Goal: Check status

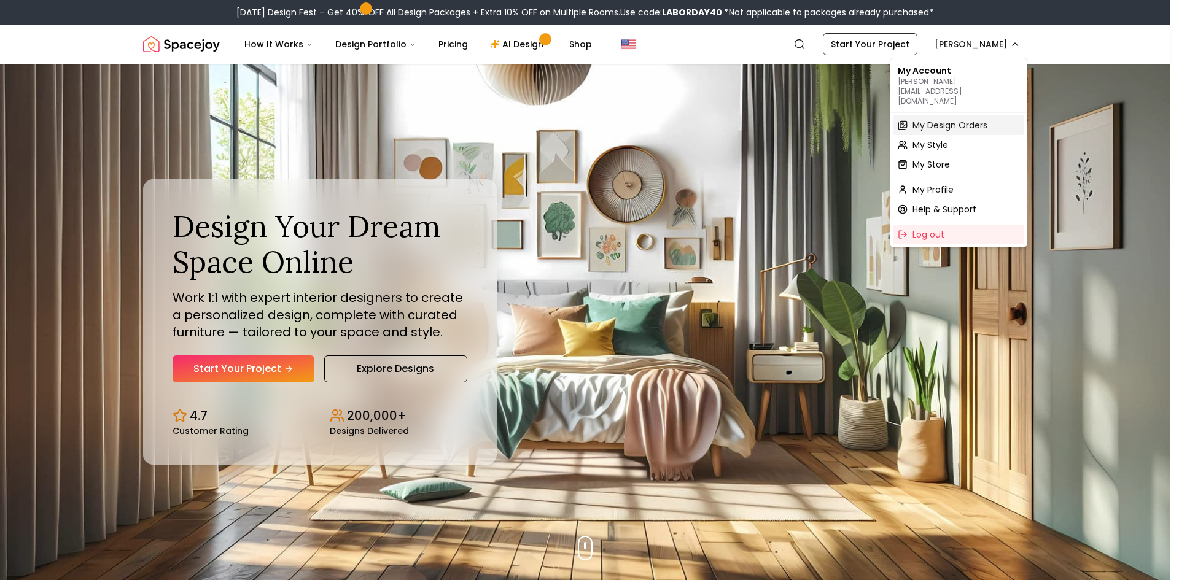
click at [962, 119] on span "My Design Orders" at bounding box center [950, 125] width 75 height 12
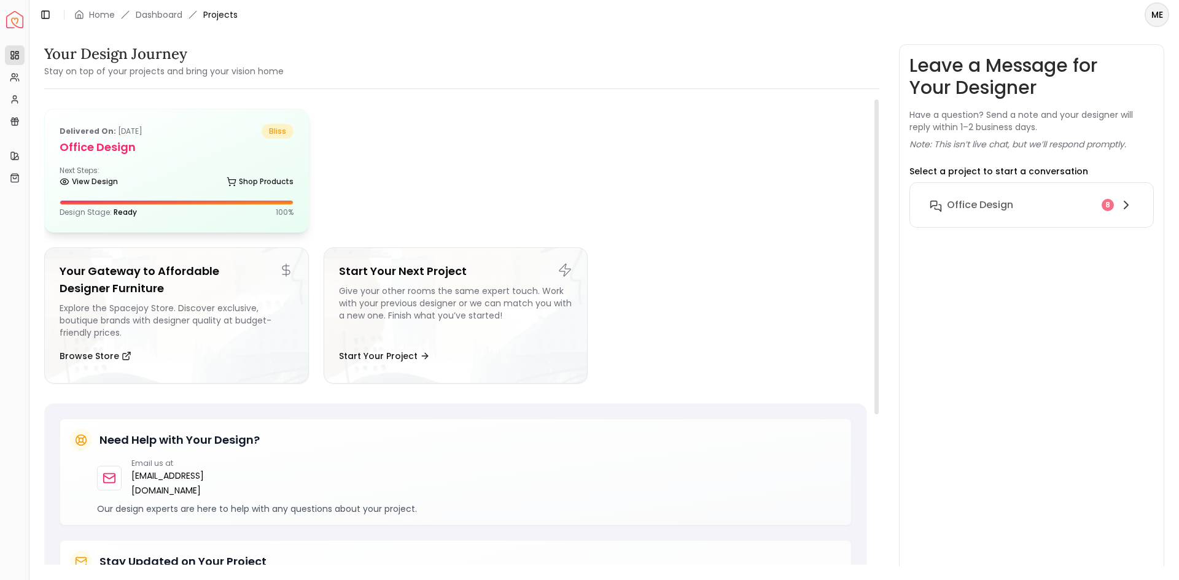
click at [111, 144] on h5 "Office design" at bounding box center [177, 147] width 234 height 17
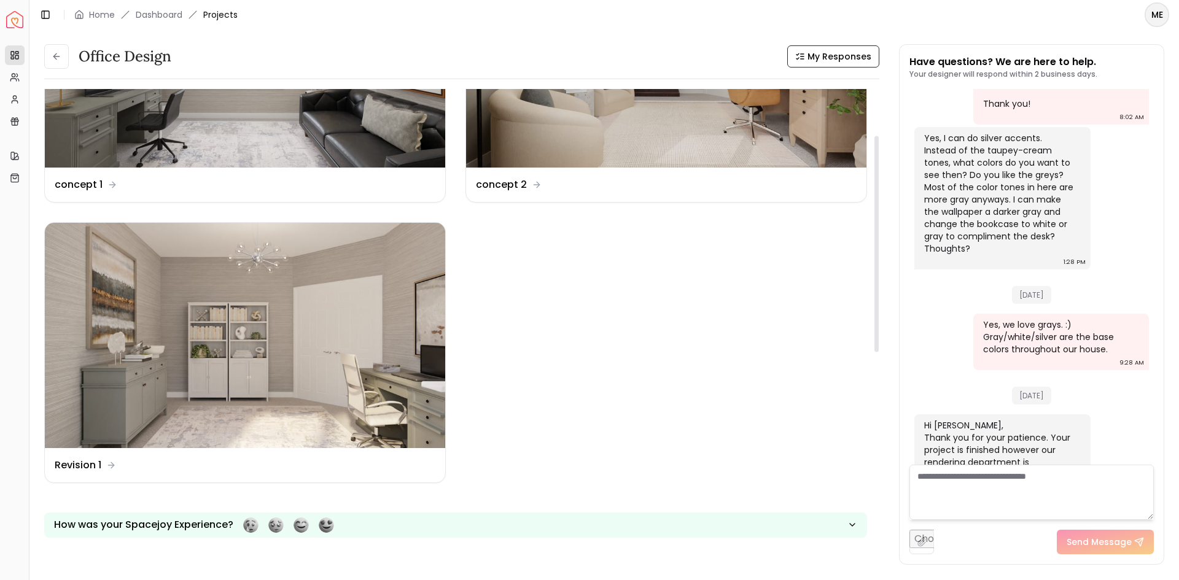
scroll to position [184, 0]
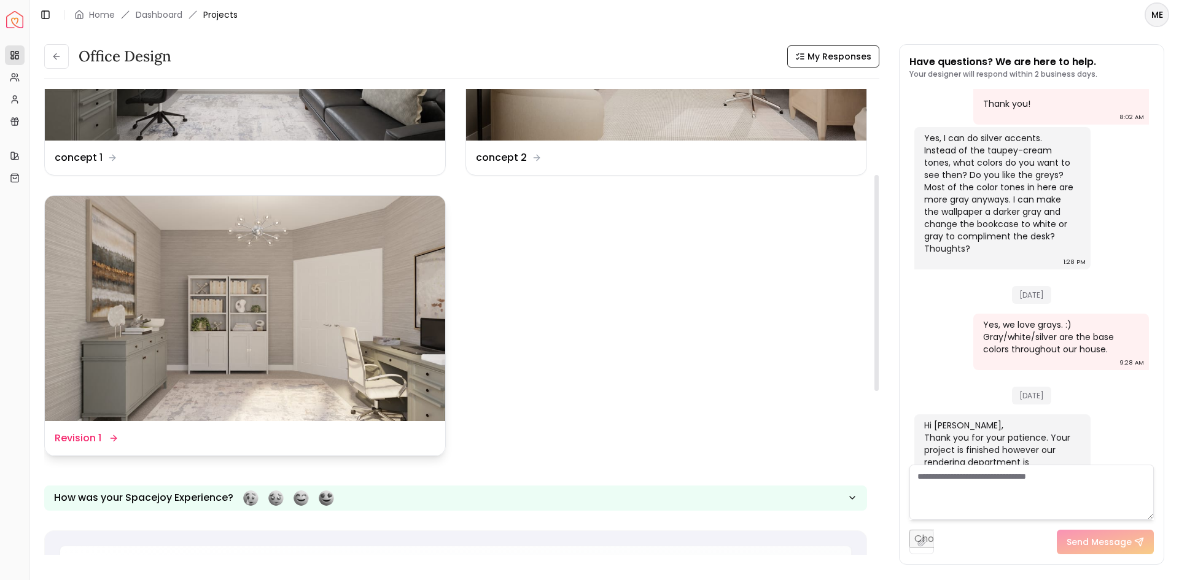
click at [95, 438] on dd "Revision 1" at bounding box center [78, 438] width 47 height 15
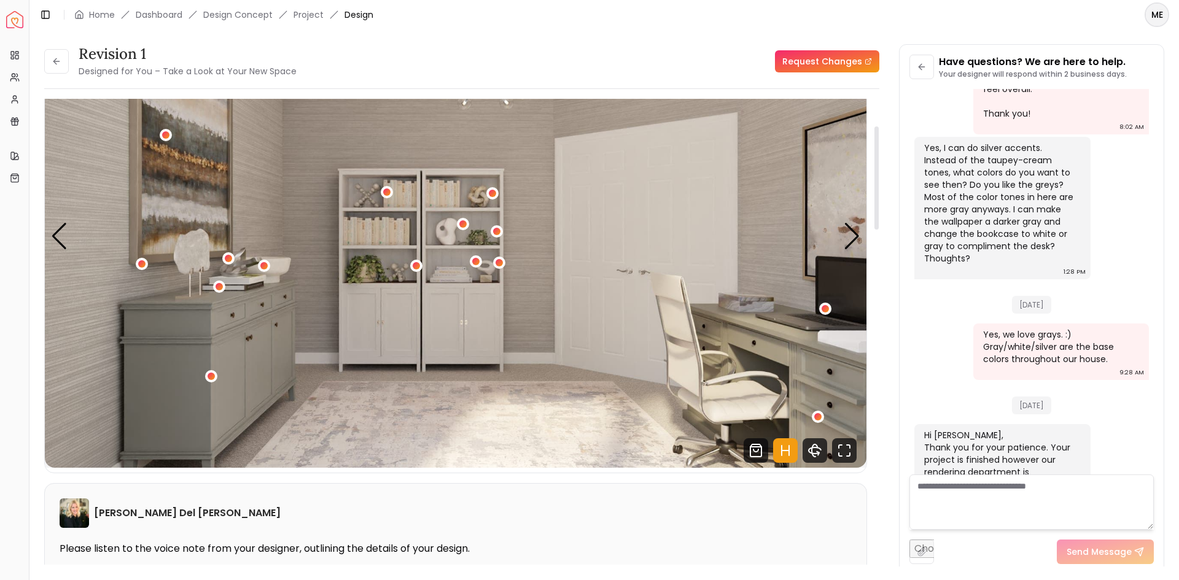
scroll to position [123, 0]
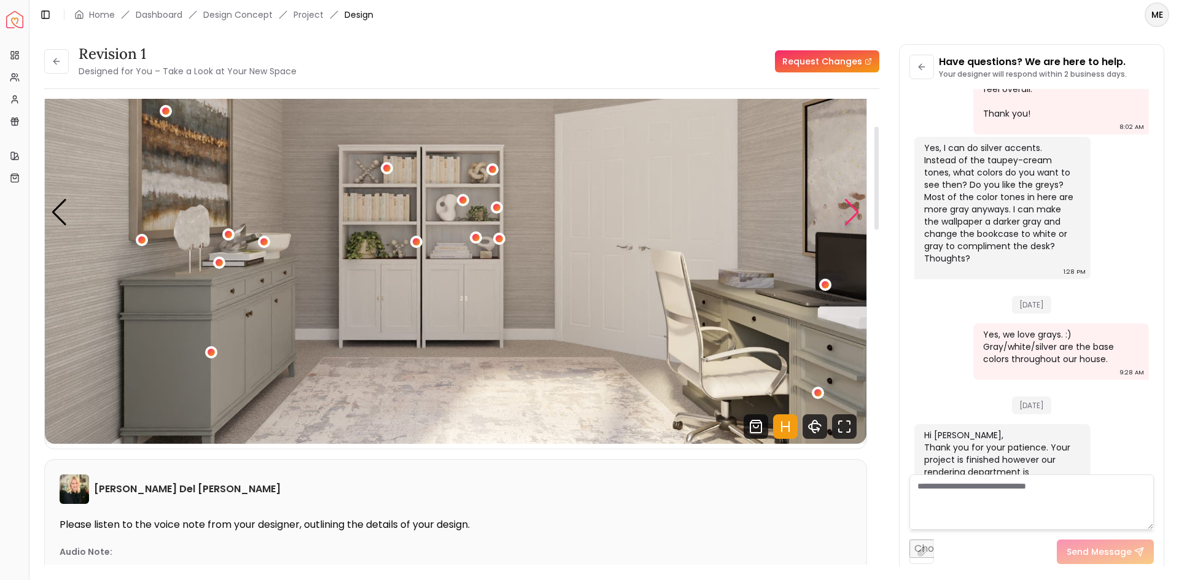
click at [853, 209] on div "Next slide" at bounding box center [852, 212] width 17 height 27
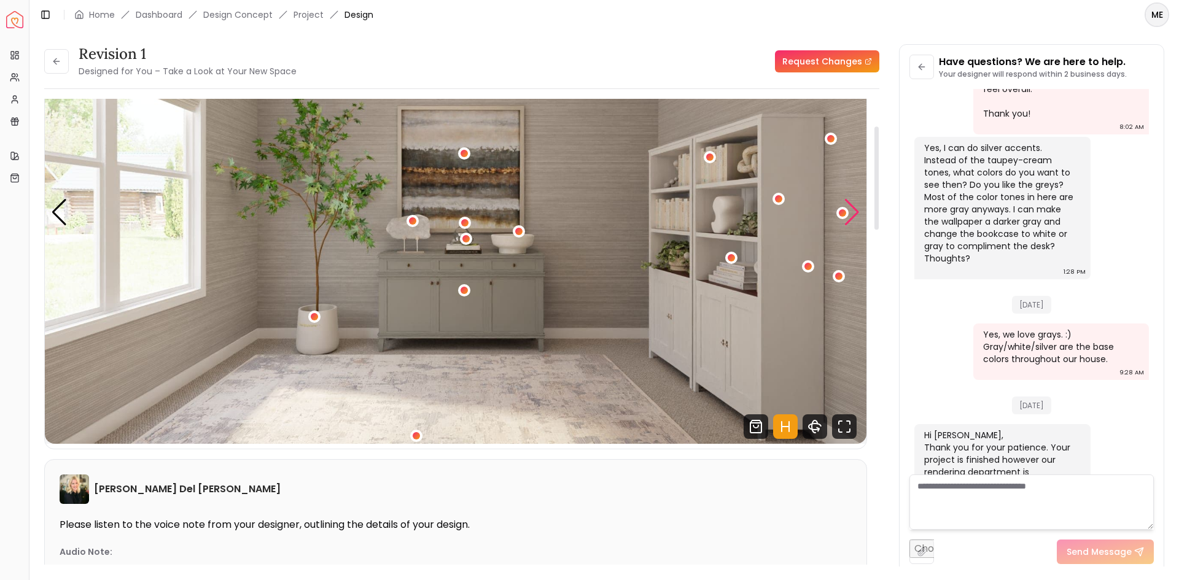
click at [853, 209] on div "Next slide" at bounding box center [852, 212] width 17 height 27
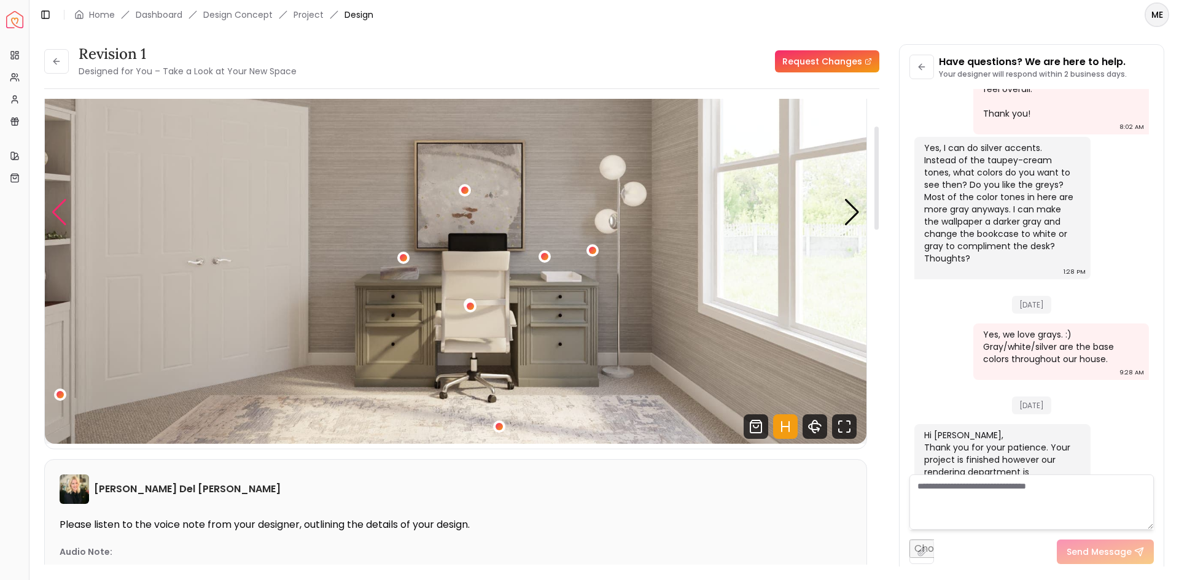
click at [53, 213] on div "Previous slide" at bounding box center [59, 212] width 17 height 27
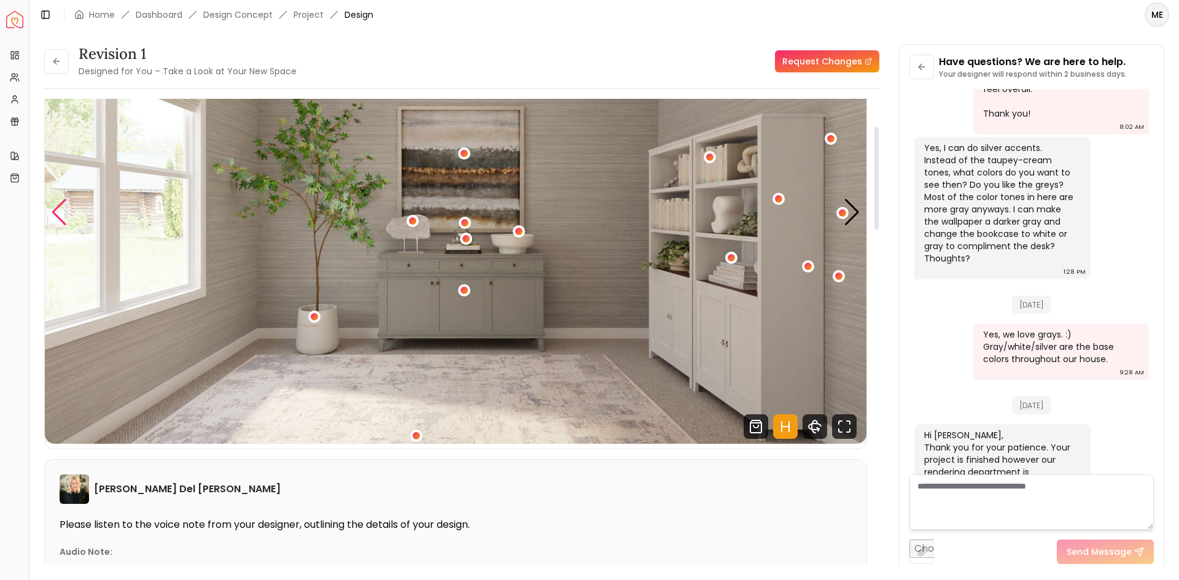
click at [53, 213] on div "Previous slide" at bounding box center [59, 212] width 17 height 27
